Goal: Navigation & Orientation: Find specific page/section

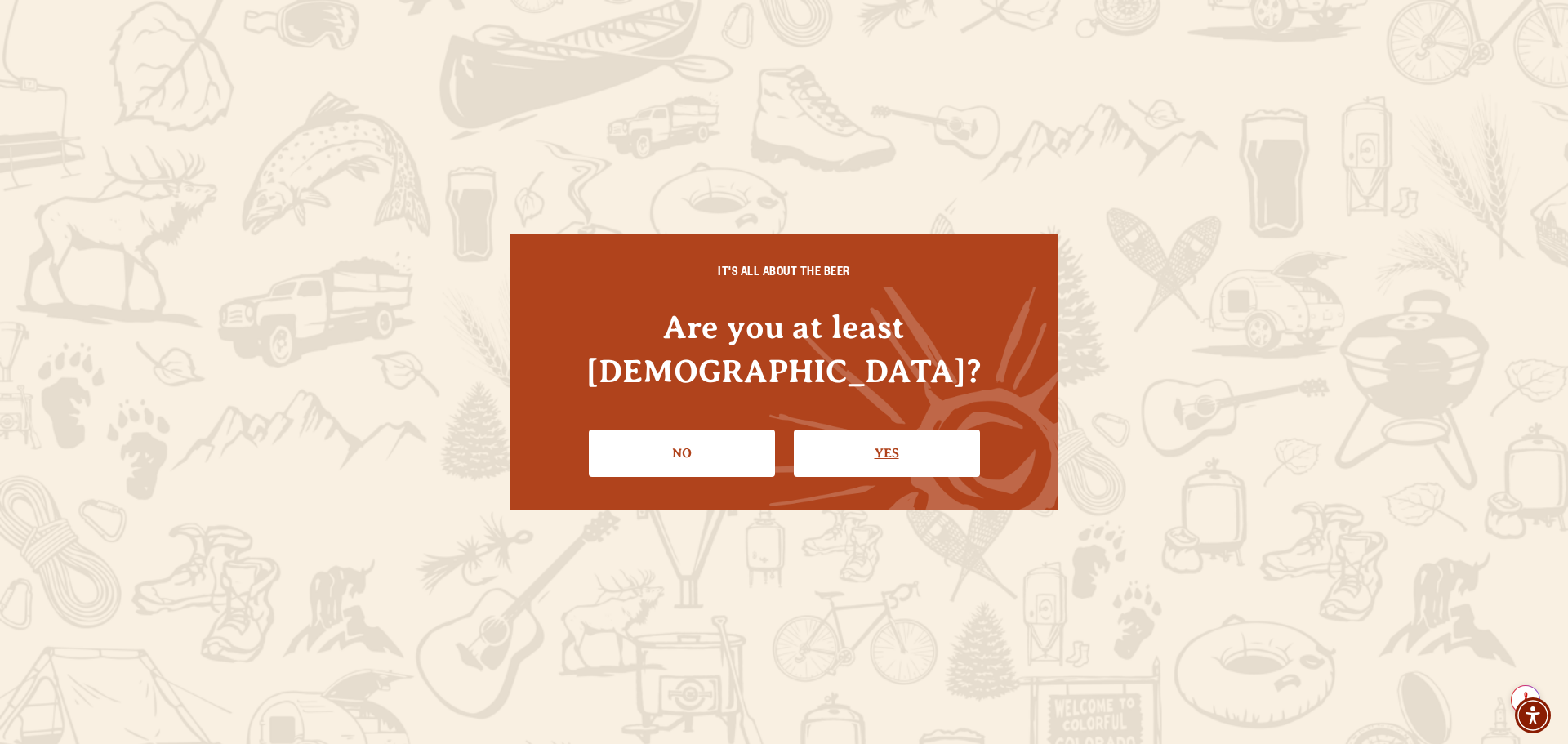
click at [860, 429] on link "Yes" at bounding box center [887, 453] width 186 height 47
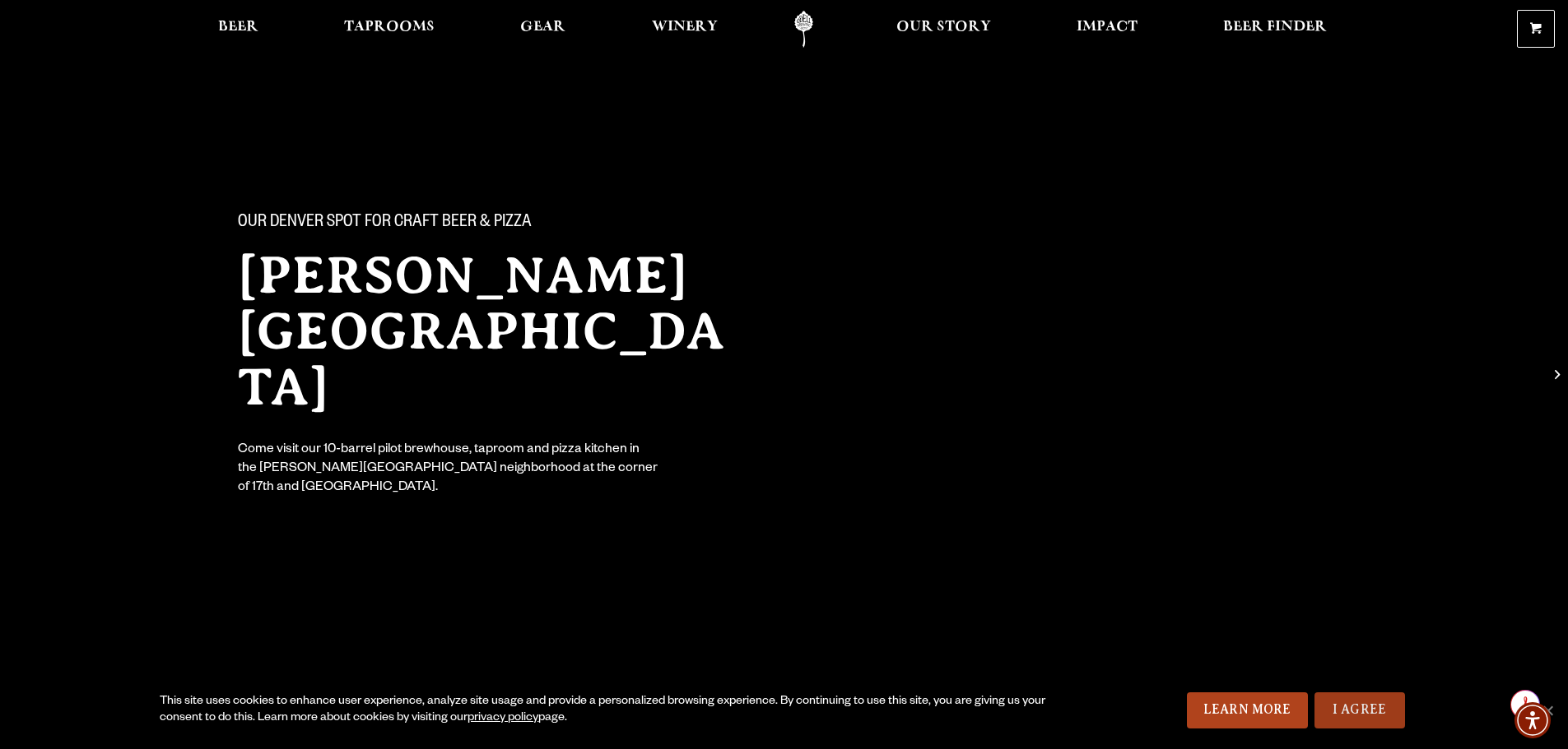
click at [1374, 704] on link "I Agree" at bounding box center [1359, 711] width 90 height 36
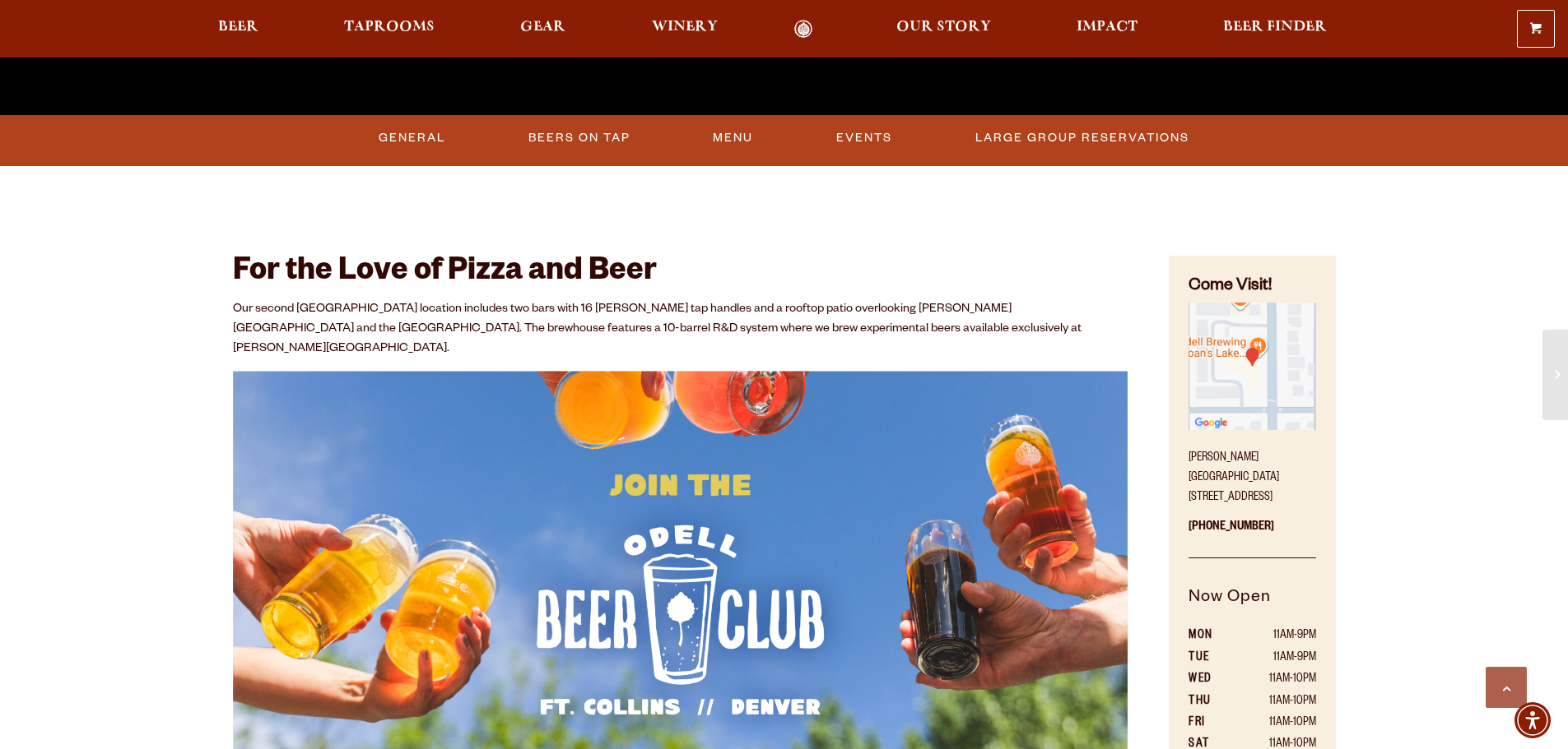
scroll to position [740, 0]
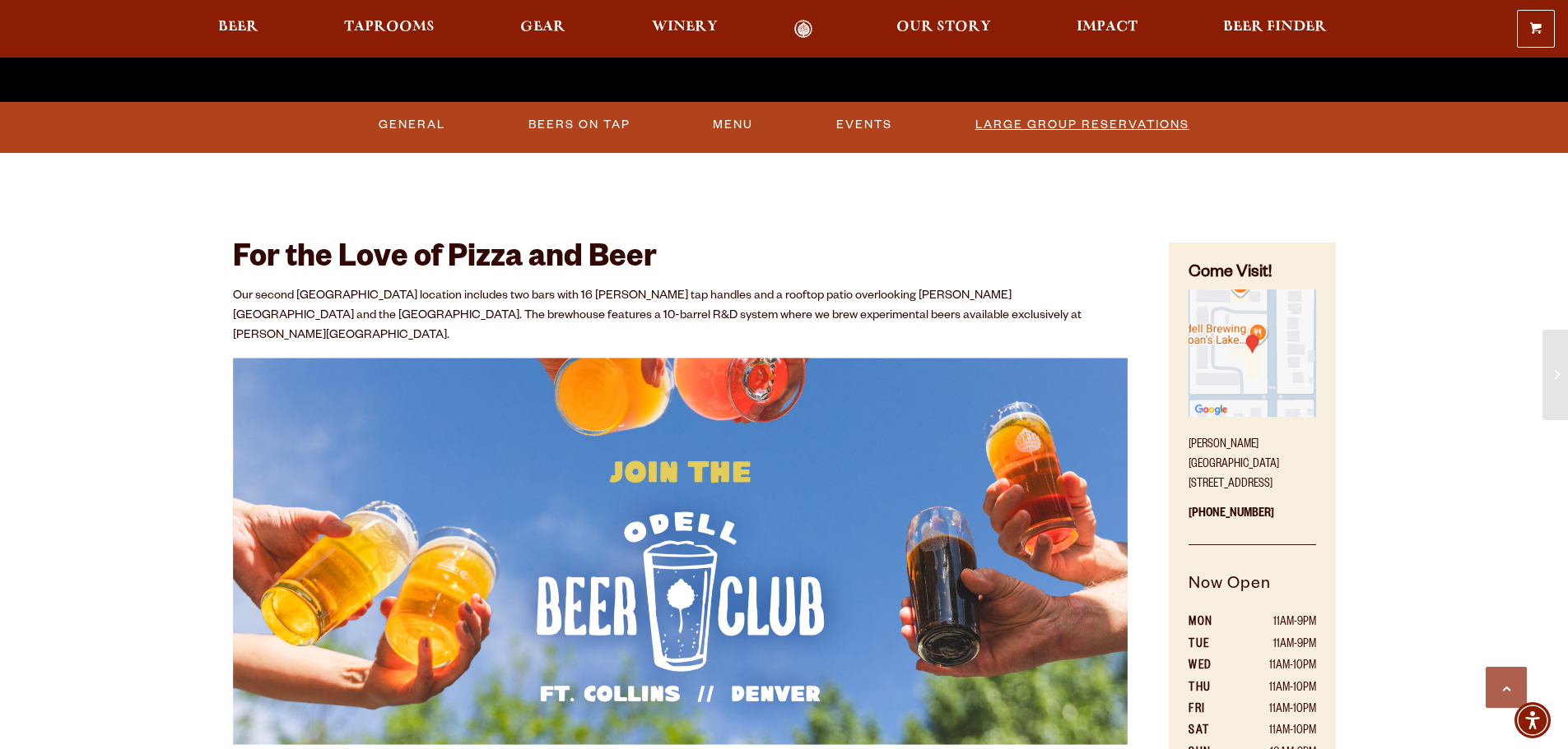
click at [1057, 122] on link "Large Group Reservations" at bounding box center [1082, 126] width 227 height 38
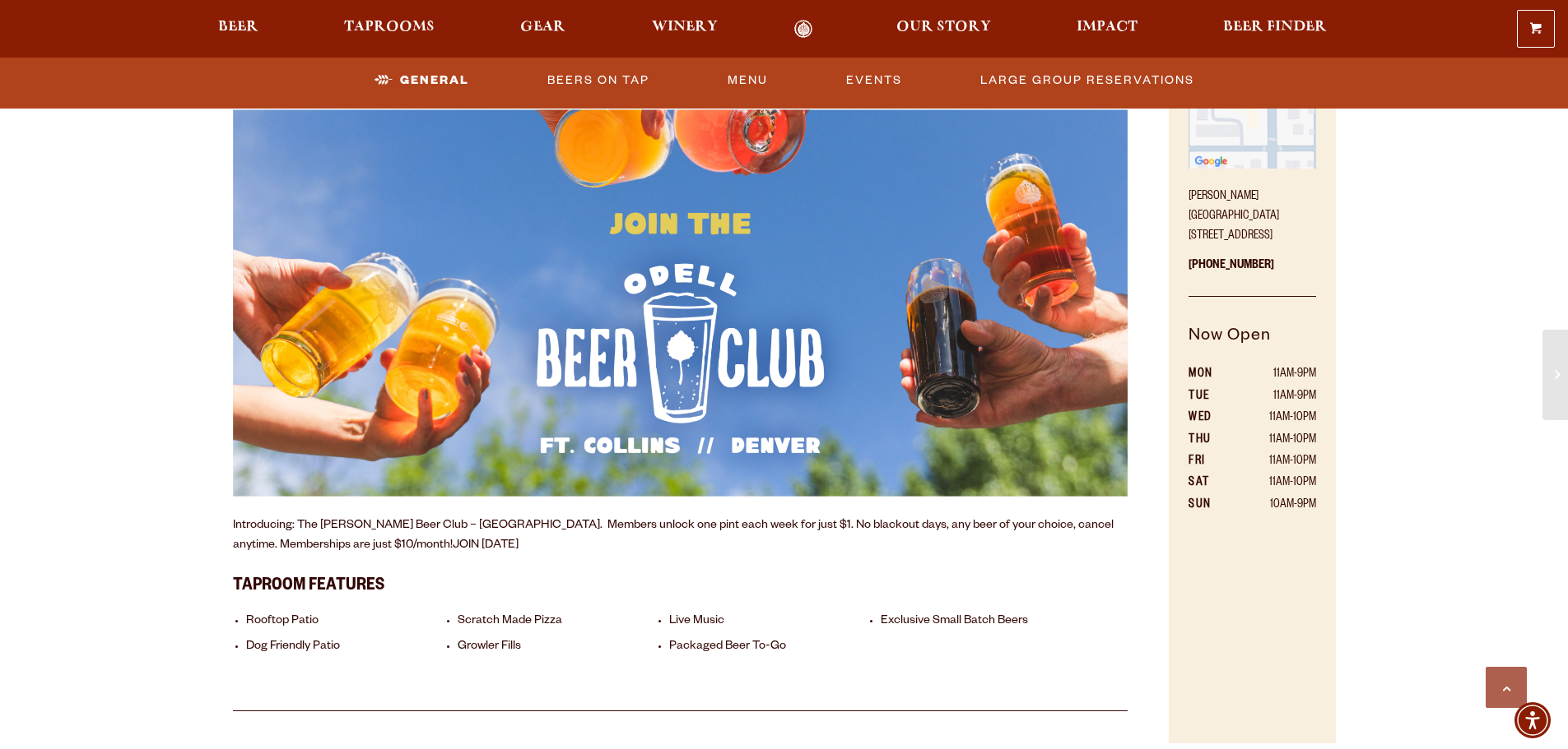
scroll to position [987, 0]
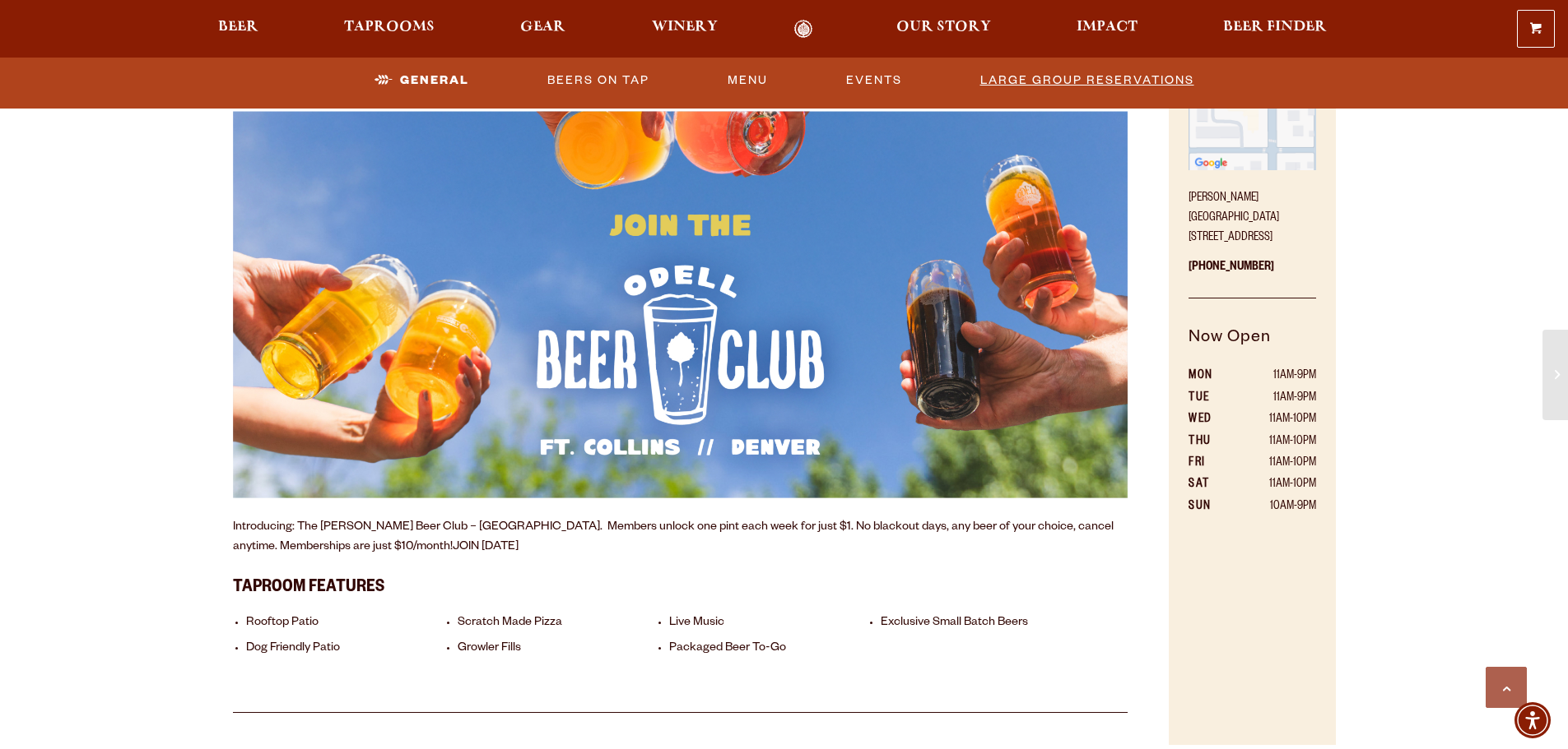
click at [1071, 78] on link "Large Group Reservations" at bounding box center [1086, 81] width 227 height 38
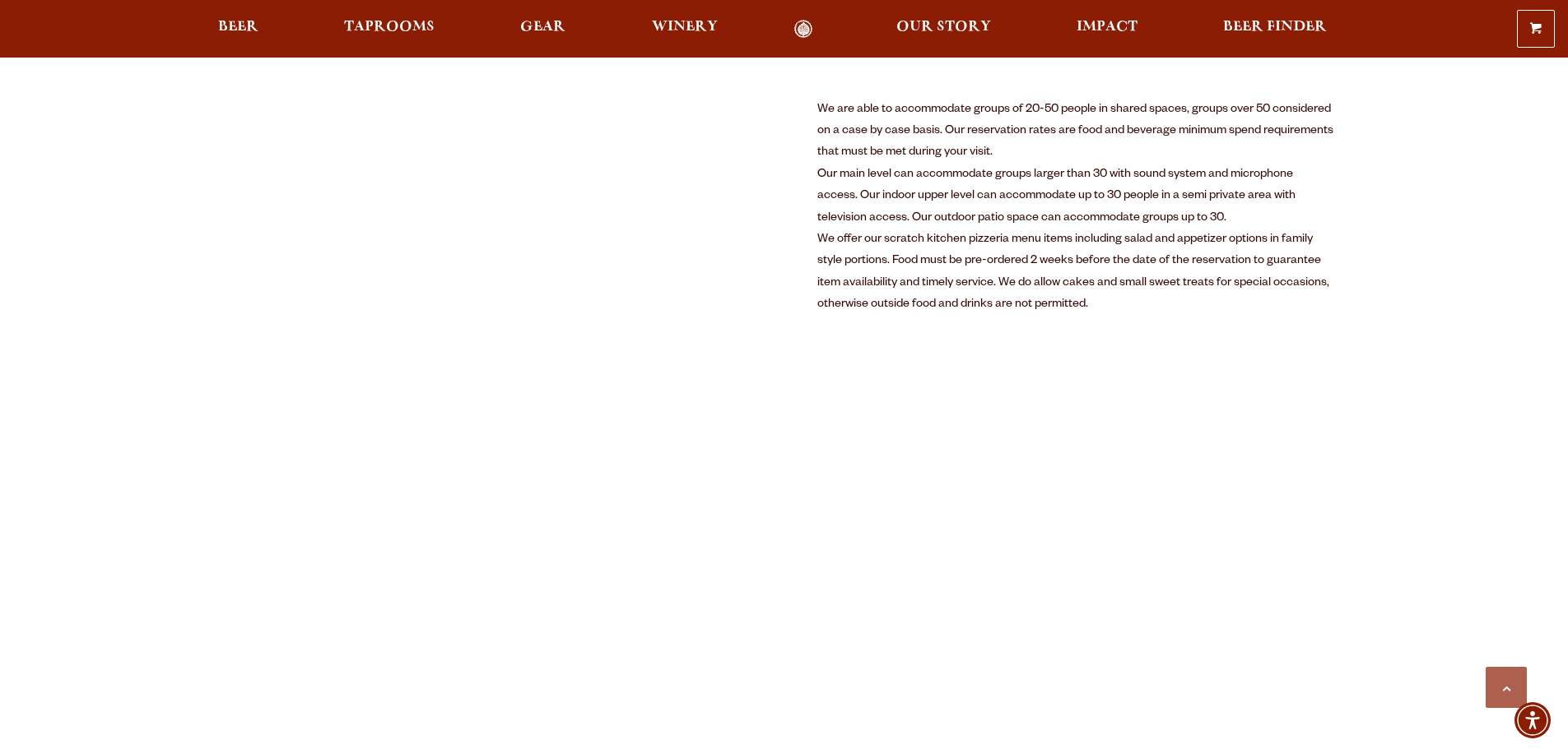
scroll to position [905, 0]
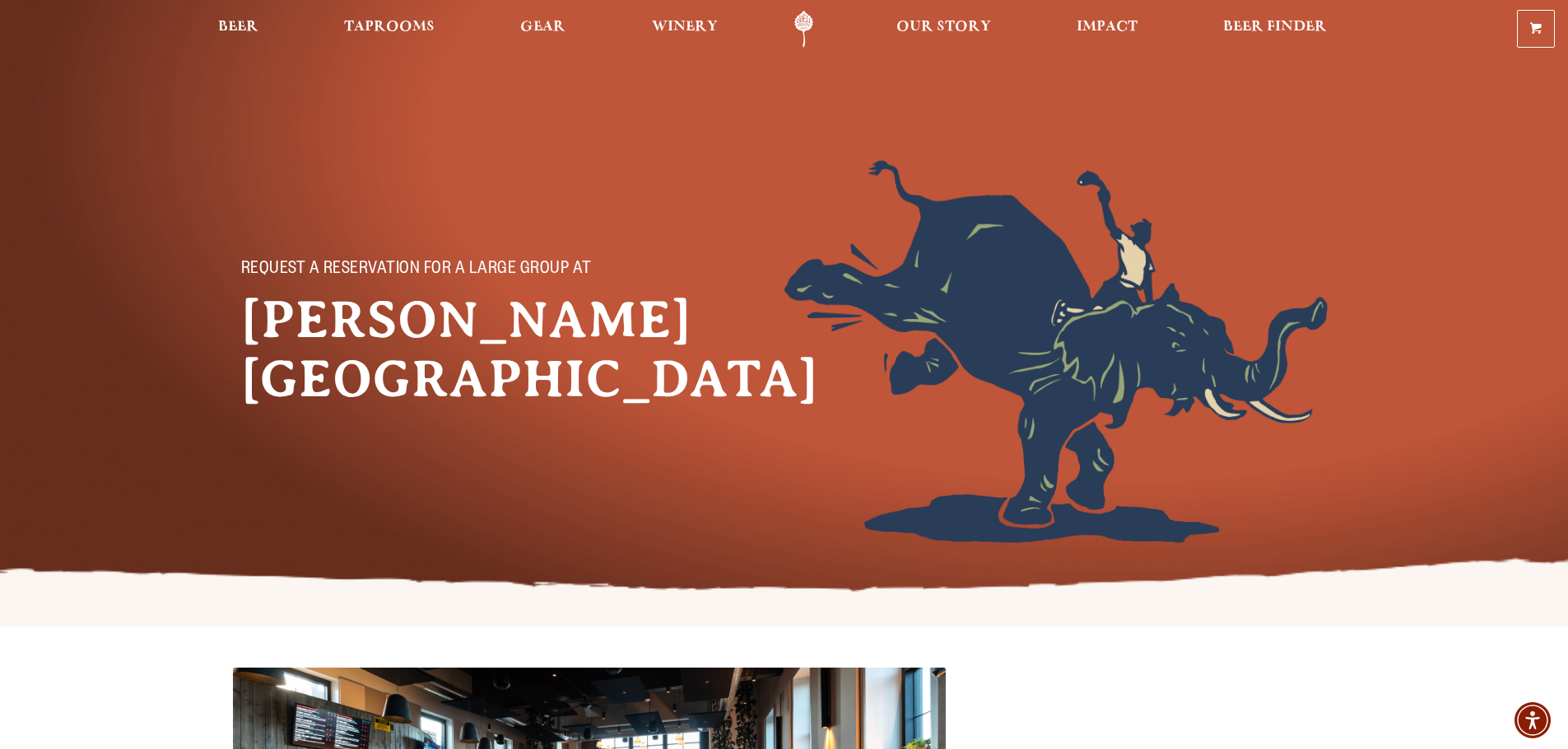
drag, startPoint x: 1098, startPoint y: 453, endPoint x: 941, endPoint y: 103, distance: 383.6
click at [391, 22] on span "Taprooms" at bounding box center [389, 27] width 90 height 13
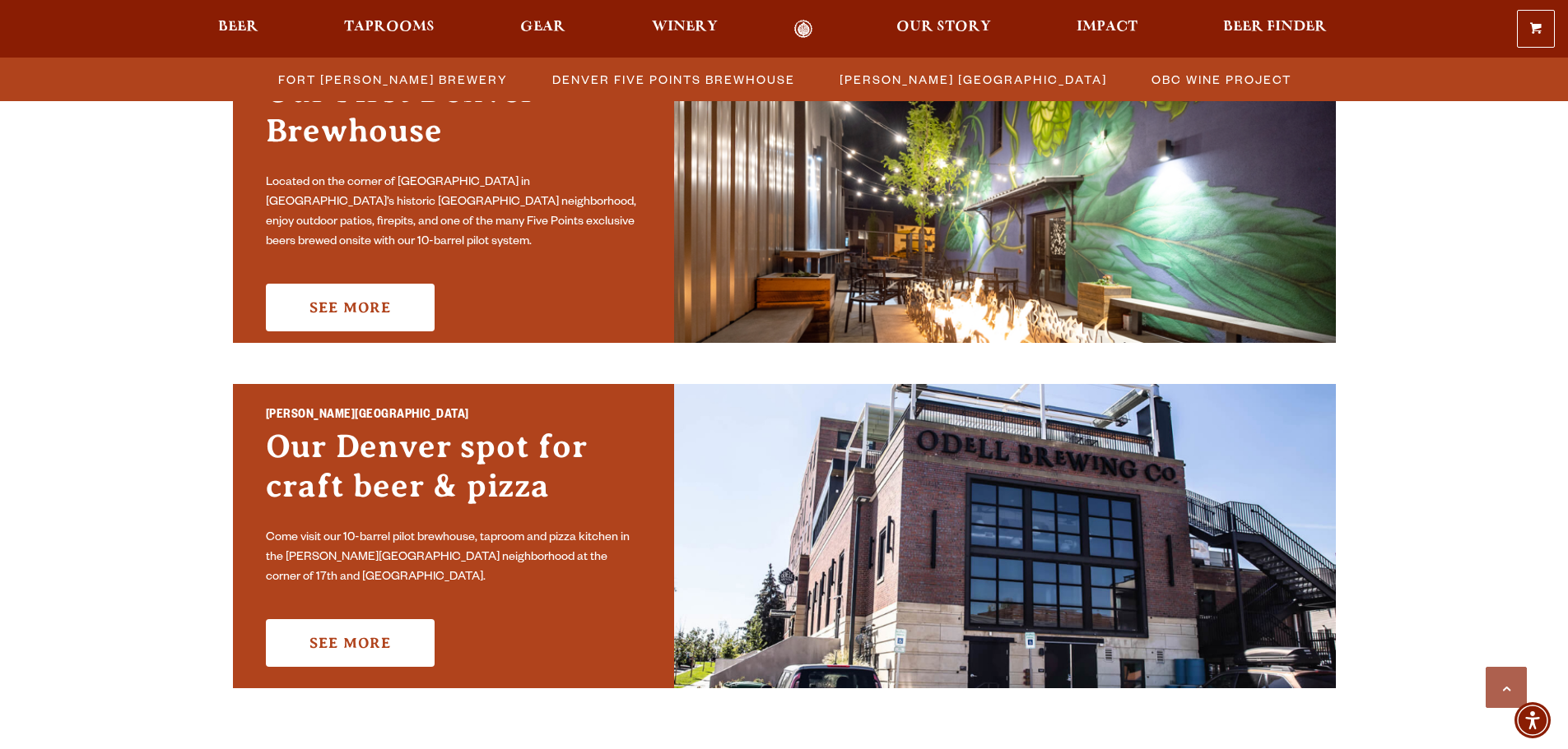
scroll to position [1151, 0]
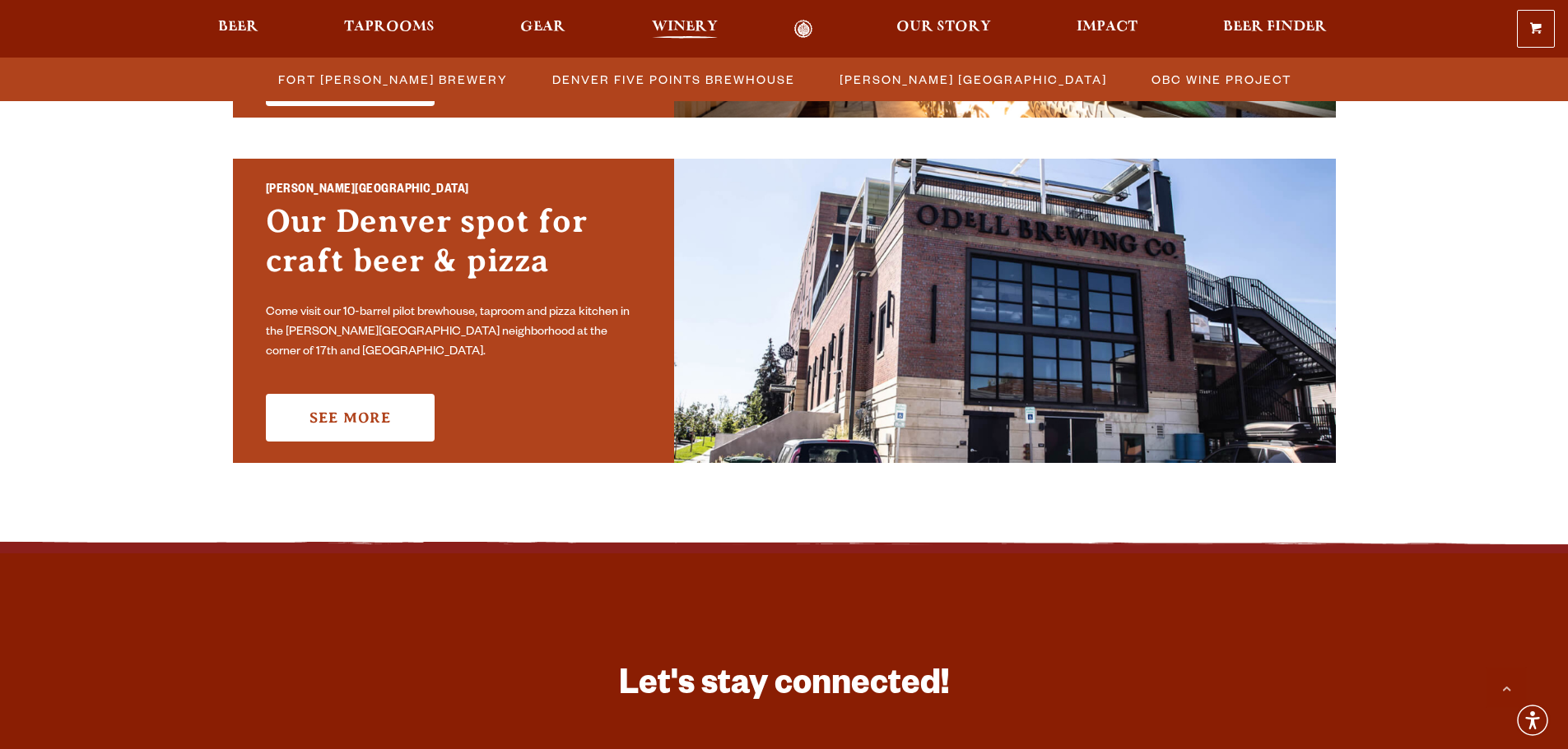
click at [680, 21] on span "Winery" at bounding box center [685, 27] width 66 height 13
